Goal: Find specific page/section: Find specific page/section

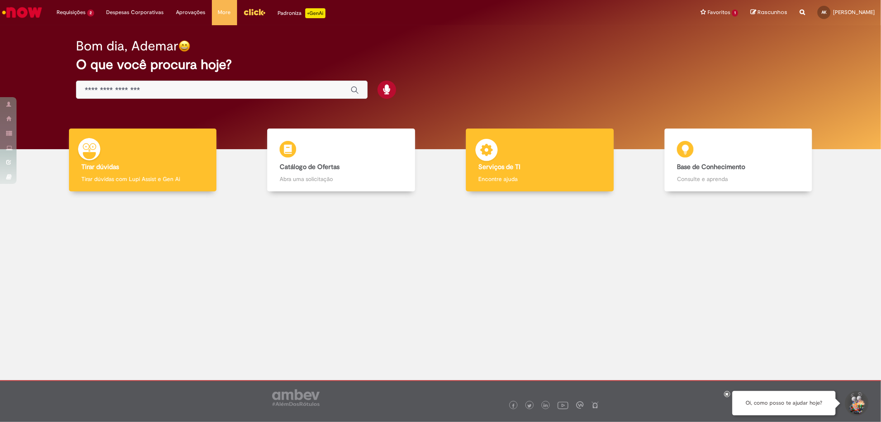
click at [506, 155] on div "Serviços de TI Serviços de TI Encontre ajuda" at bounding box center [539, 159] width 147 height 63
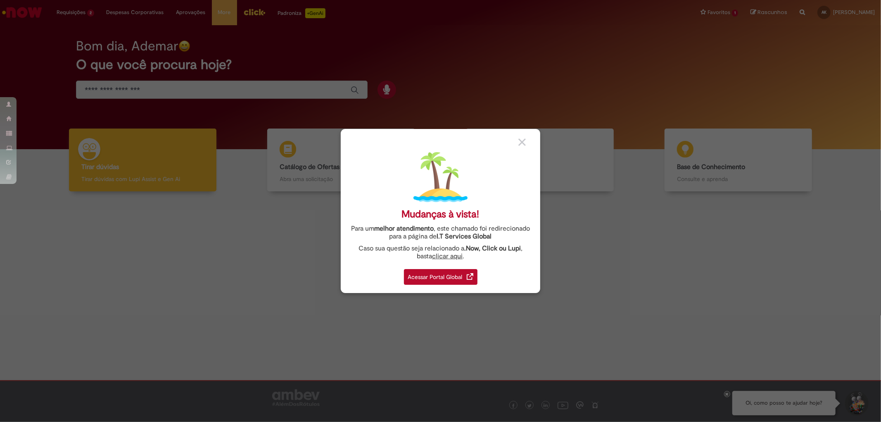
click at [430, 279] on div "Acessar Portal Global" at bounding box center [441, 277] width 74 height 16
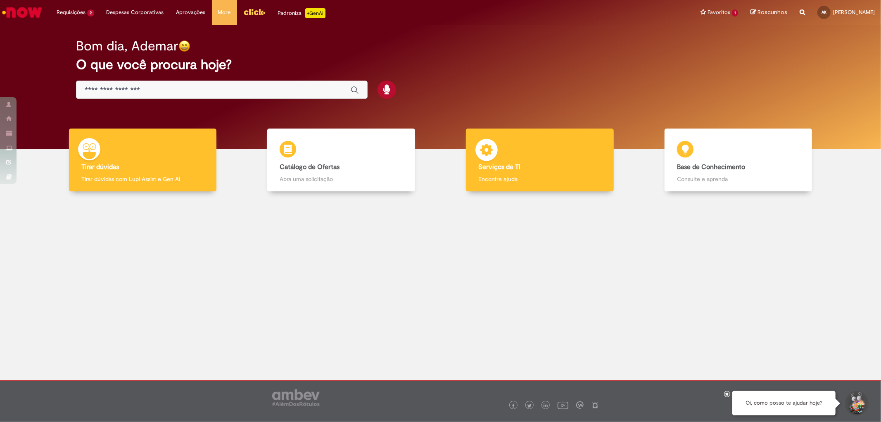
click at [503, 158] on div "Serviços de TI Serviços de TI Encontre ajuda" at bounding box center [539, 159] width 147 height 63
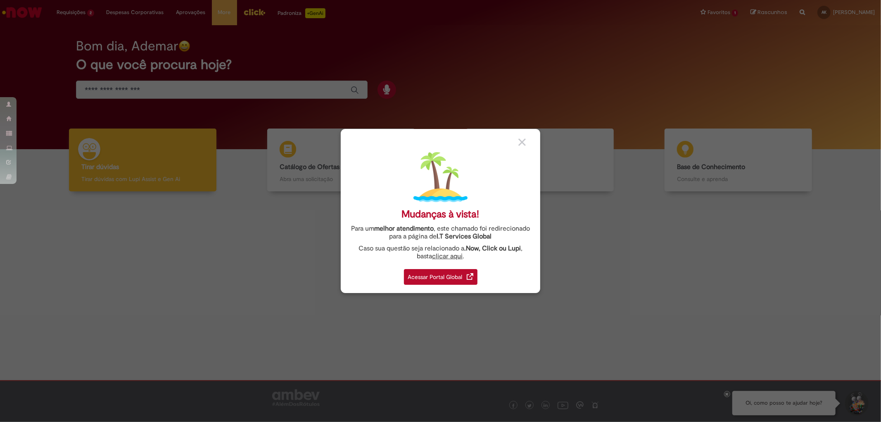
click at [448, 280] on div "Acessar Portal Global" at bounding box center [441, 277] width 74 height 16
